Goal: Communication & Community: Ask a question

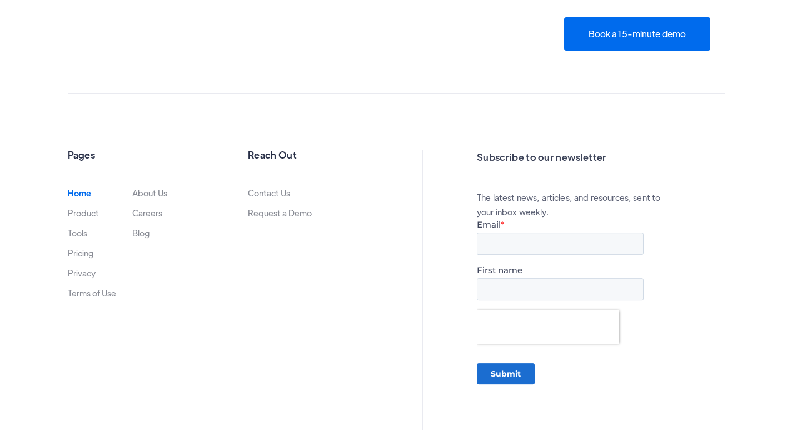
scroll to position [3802, 0]
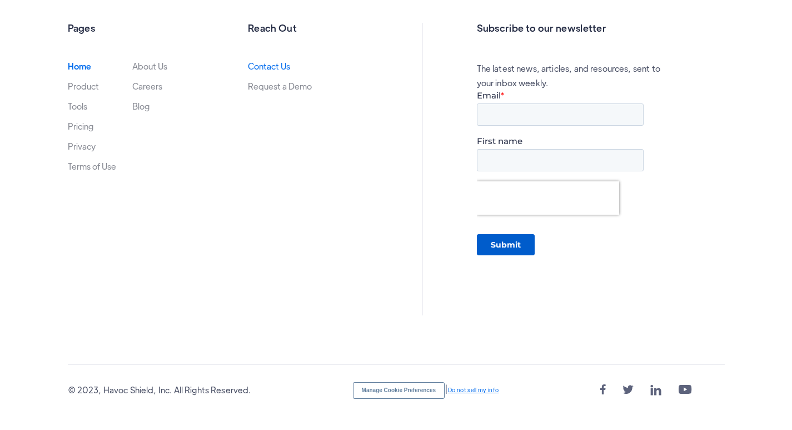
click at [262, 65] on link "Contact Us" at bounding box center [269, 66] width 42 height 9
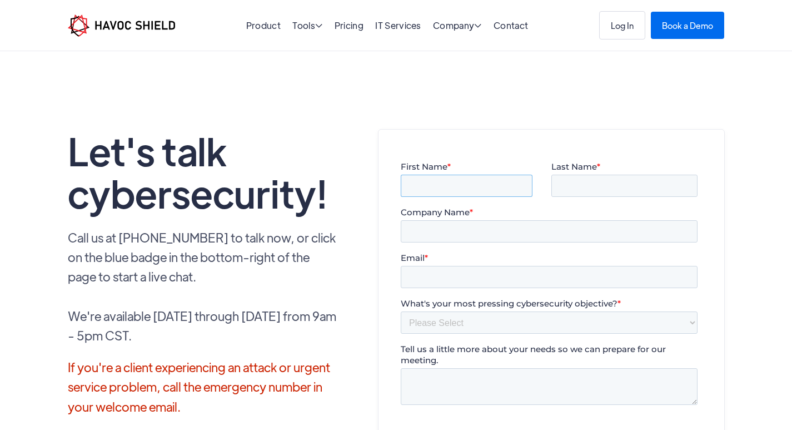
click at [449, 183] on input "First Name *" at bounding box center [466, 186] width 132 height 22
type input "[PERSON_NAME]"
click at [439, 239] on input "Company Name *" at bounding box center [548, 231] width 297 height 22
type input "hhgh"
click at [608, 199] on fieldset "First Name * [PERSON_NAME] Last Name *" at bounding box center [550, 184] width 301 height 46
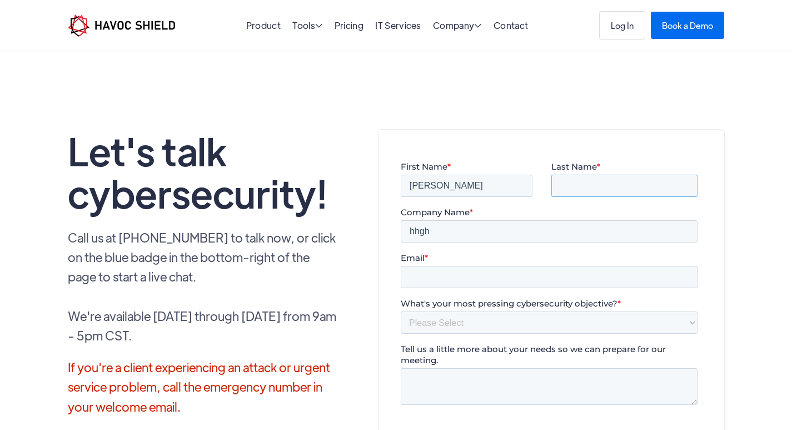
drag, startPoint x: 608, startPoint y: 188, endPoint x: 611, endPoint y: 195, distance: 7.2
click at [608, 188] on input "Last Name *" at bounding box center [624, 186] width 146 height 22
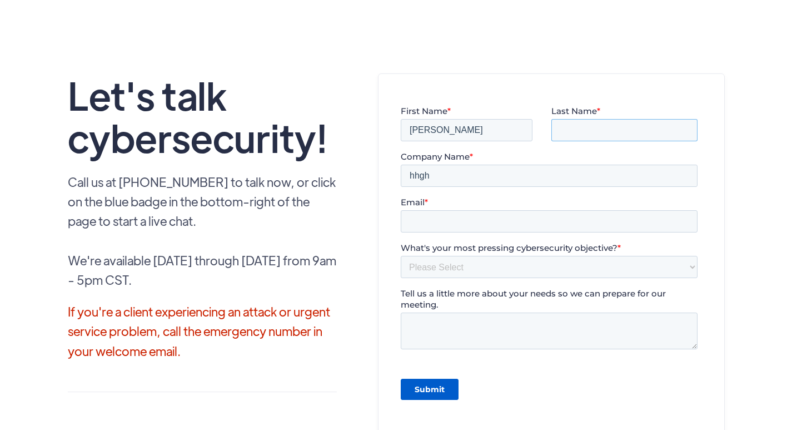
type input "[PERSON_NAME]"
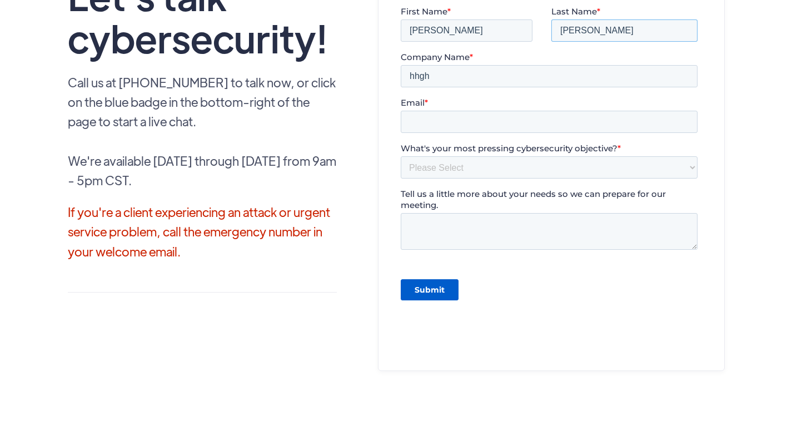
scroll to position [167, 0]
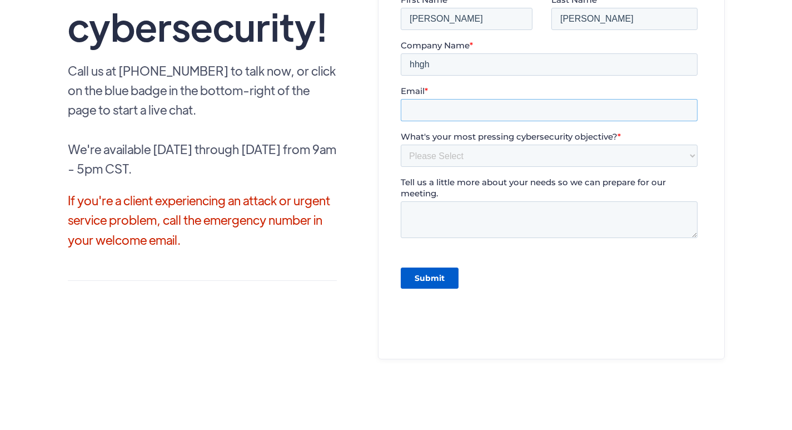
drag, startPoint x: 451, startPoint y: 117, endPoint x: 501, endPoint y: 121, distance: 50.7
click at [451, 117] on input "Email *" at bounding box center [548, 110] width 297 height 22
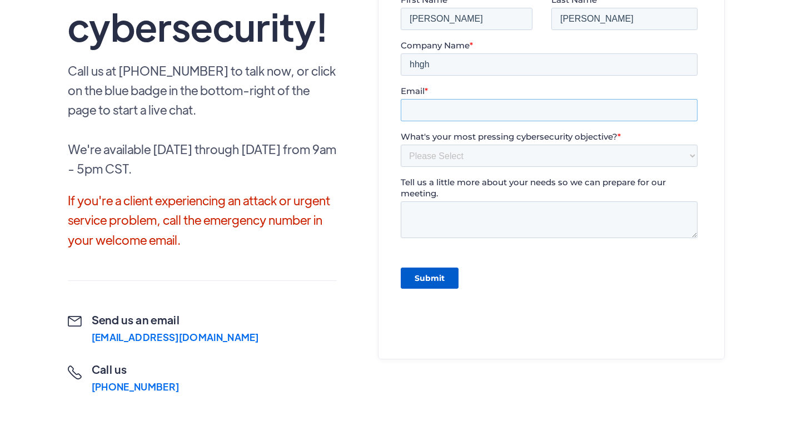
type input "[PERSON_NAME][EMAIL_ADDRESS][DOMAIN_NAME]"
click at [447, 162] on select "Please Select Need help completing a security questionnaire Protecting your bus…" at bounding box center [548, 156] width 297 height 22
select select "Protecting your business from cybersecurity threats"
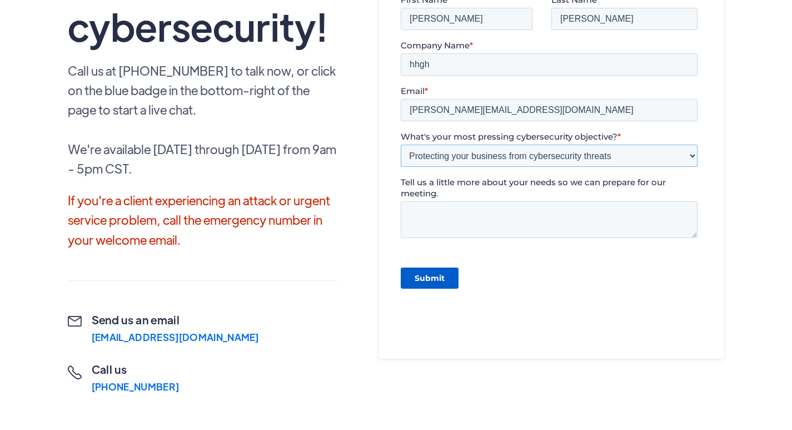
click at [400, 150] on select "Please Select Need help completing a security questionnaire Protecting your bus…" at bounding box center [548, 156] width 297 height 22
click at [452, 223] on textarea "Tell us a little more about your needs so we can prepare for our meeting." at bounding box center [548, 219] width 297 height 37
paste textarea "[EMAIL_ADDRESS][DOMAIN_NAME]"
type textarea "[EMAIL_ADDRESS][DOMAIN_NAME]"
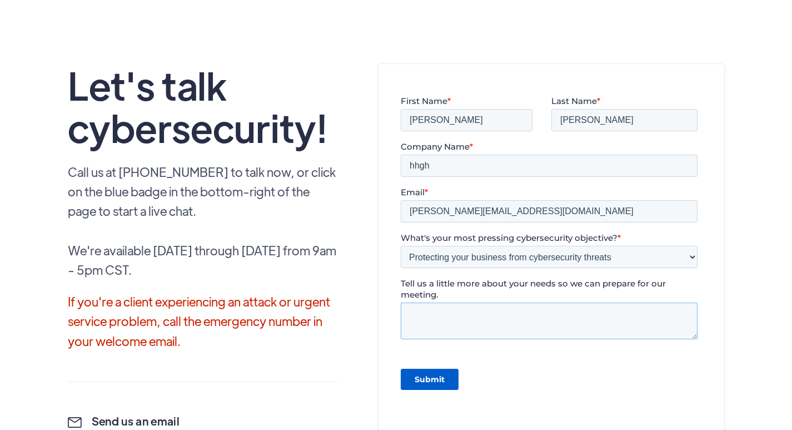
scroll to position [56, 0]
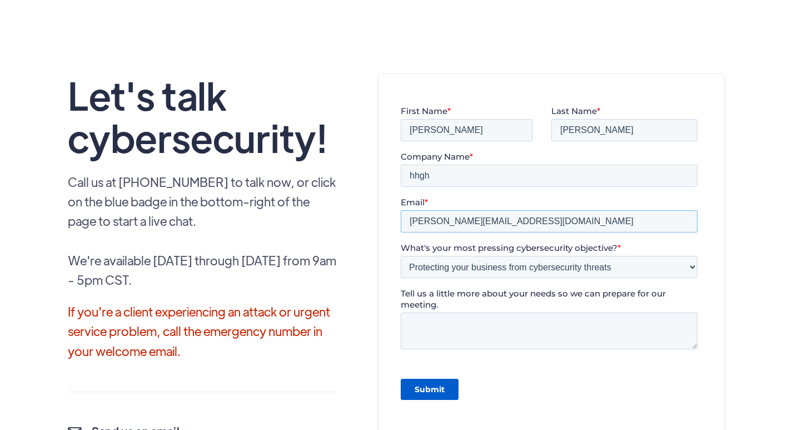
drag, startPoint x: 528, startPoint y: 223, endPoint x: 248, endPoint y: 228, distance: 279.6
click at [400, 228] on html "First Name * [PERSON_NAME] Last Name * [PERSON_NAME] Company Name * hhgh Email …" at bounding box center [550, 277] width 301 height 343
paste input "support@nowsecure"
type input "[EMAIL_ADDRESS][DOMAIN_NAME]"
click at [439, 335] on textarea "Tell us a little more about your needs so we can prepare for our meeting." at bounding box center [548, 330] width 297 height 37
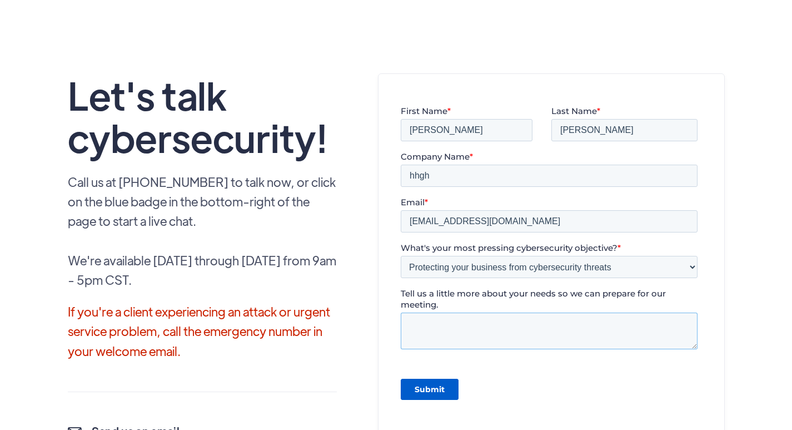
click at [454, 324] on textarea "Tell us a little more about your needs so we can prepare for our meeting." at bounding box center [548, 330] width 297 height 37
paste textarea "Hello , I hope this message finds you well. I noticed that your website is not …"
type textarea "Hello , I hope this message finds you well. I noticed that your website is not …"
click at [435, 389] on input "Submit" at bounding box center [429, 389] width 58 height 21
